Goal: Go to known website: Access a specific website the user already knows

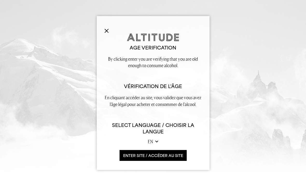
click at [107, 30] on form at bounding box center [153, 29] width 97 height 6
click at [105, 30] on img at bounding box center [107, 31] width 4 height 4
click at [145, 158] on button "ENTER SITE / accéder au site" at bounding box center [153, 155] width 67 height 11
